Goal: Information Seeking & Learning: Learn about a topic

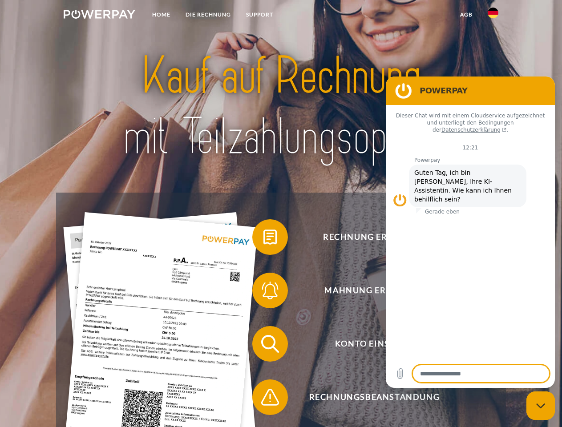
click at [99, 16] on img at bounding box center [100, 14] width 72 height 9
click at [493, 16] on img at bounding box center [493, 13] width 11 height 11
click at [466, 15] on link "agb" at bounding box center [467, 15] width 28 height 16
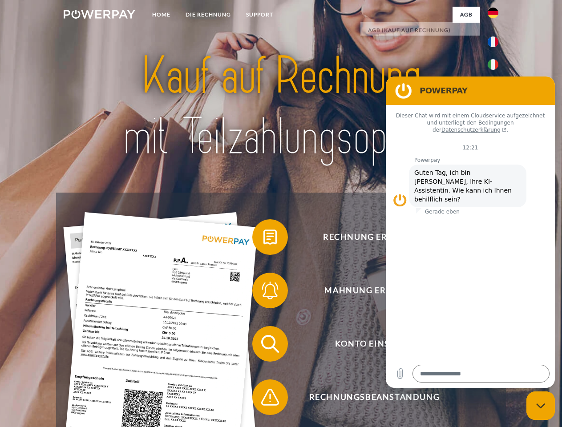
click at [264, 239] on span at bounding box center [257, 237] width 45 height 45
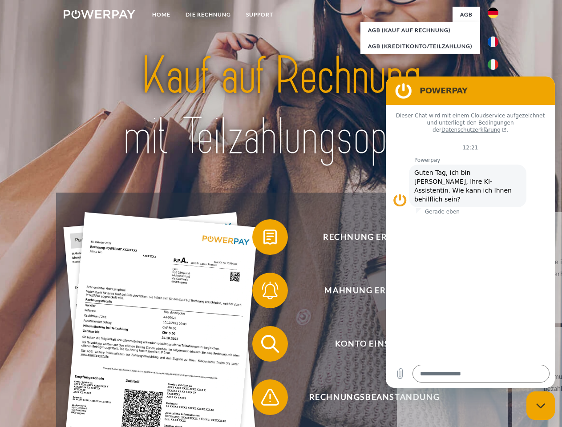
click at [397, 293] on link "zurück" at bounding box center [452, 267] width 111 height 111
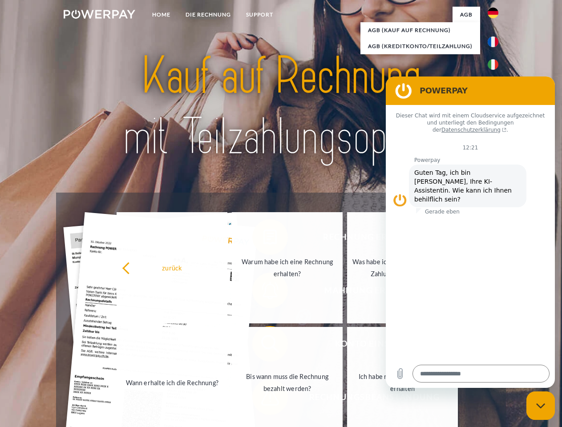
click at [228, 346] on link "Wann erhalte ich die Rechnung?" at bounding box center [172, 382] width 111 height 111
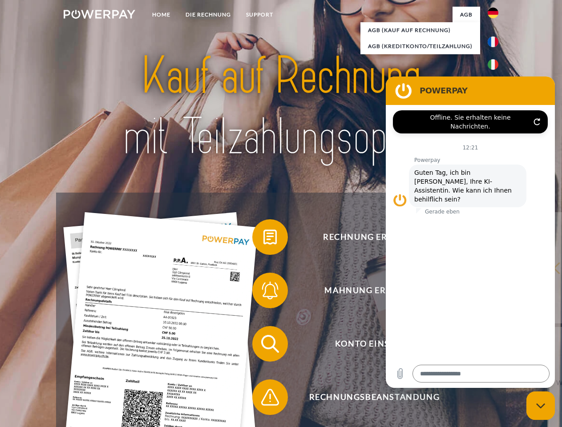
click at [264, 399] on span at bounding box center [257, 397] width 45 height 45
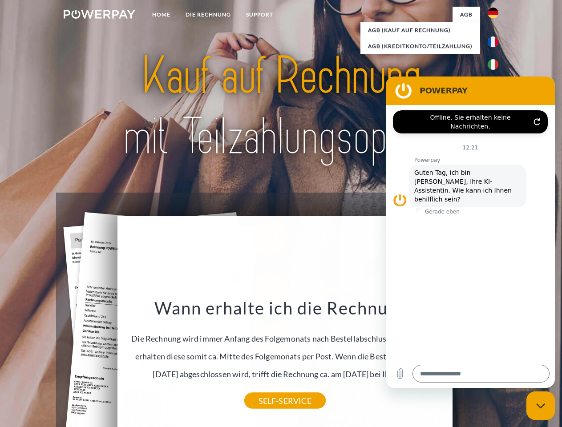
click at [541, 406] on icon "Messaging-Fenster schließen" at bounding box center [541, 406] width 9 height 6
type textarea "*"
